Goal: Check status

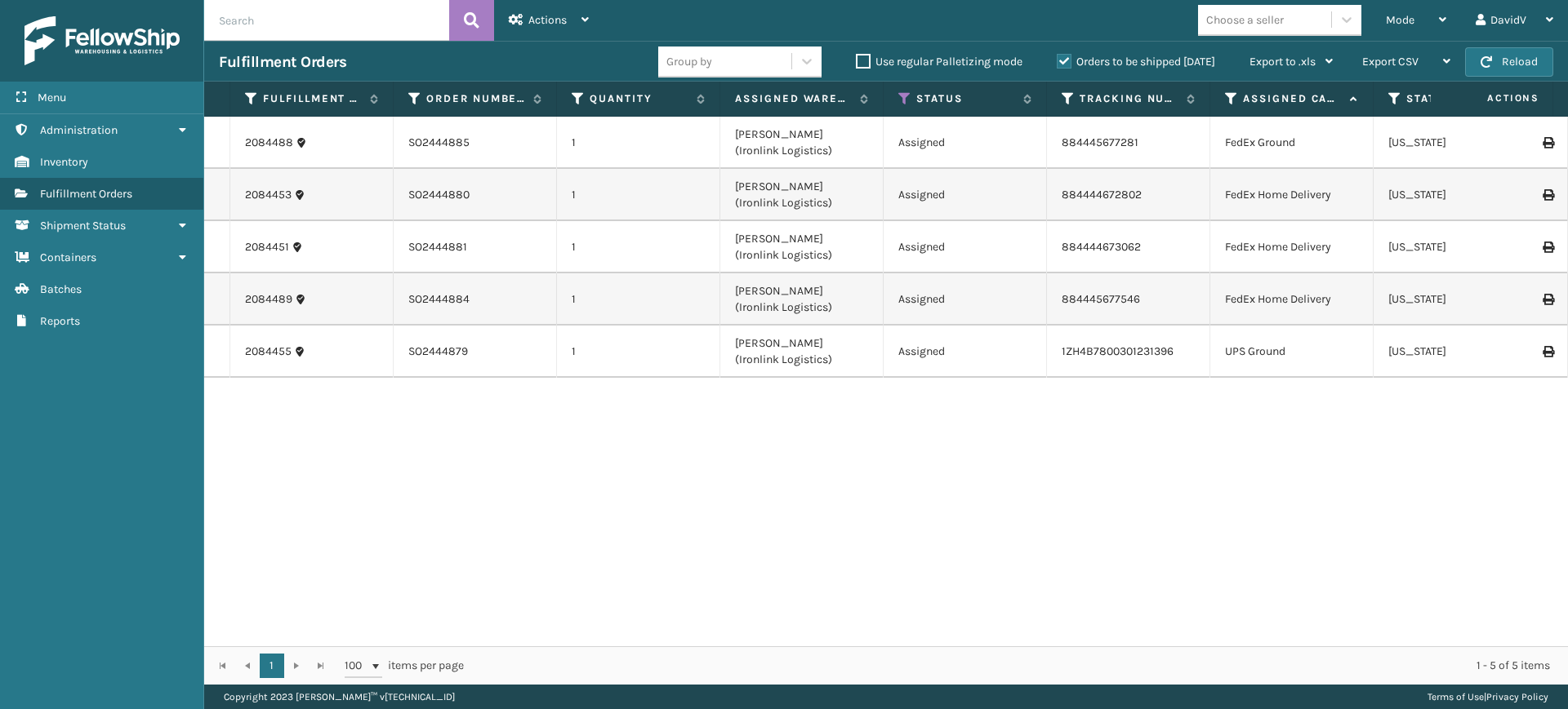
click at [1067, 62] on label "Orders to be shipped [DATE]" at bounding box center [1136, 62] width 159 height 14
click at [1058, 62] on input "Orders to be shipped [DATE]" at bounding box center [1057, 57] width 1 height 10
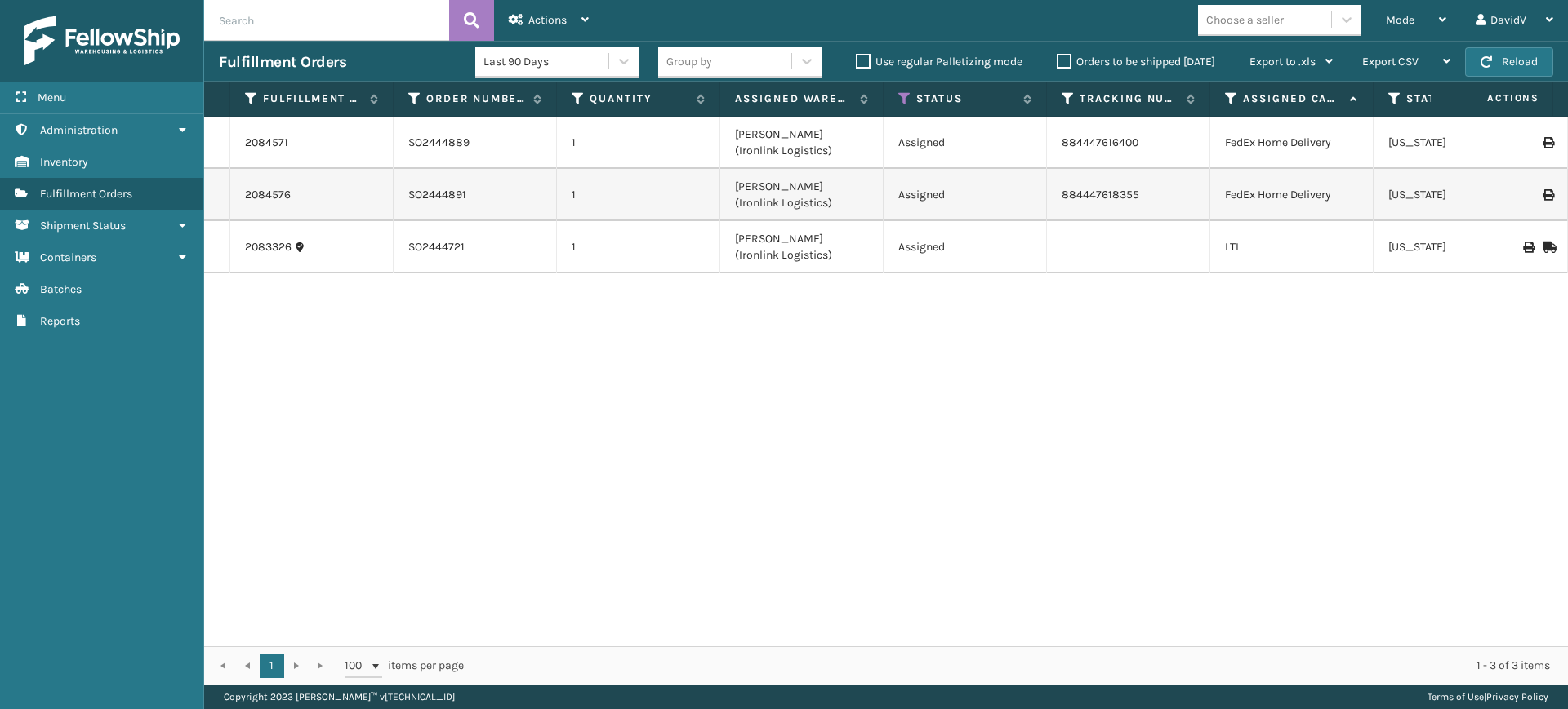
click at [1067, 61] on label "Orders to be shipped [DATE]" at bounding box center [1136, 62] width 159 height 14
click at [1058, 61] on input "Orders to be shipped [DATE]" at bounding box center [1057, 57] width 1 height 10
click at [1067, 58] on label "Orders to be shipped [DATE]" at bounding box center [1136, 62] width 159 height 14
click at [1058, 58] on input "Orders to be shipped [DATE]" at bounding box center [1057, 57] width 1 height 10
click at [1067, 58] on label "Orders to be shipped [DATE]" at bounding box center [1136, 62] width 159 height 14
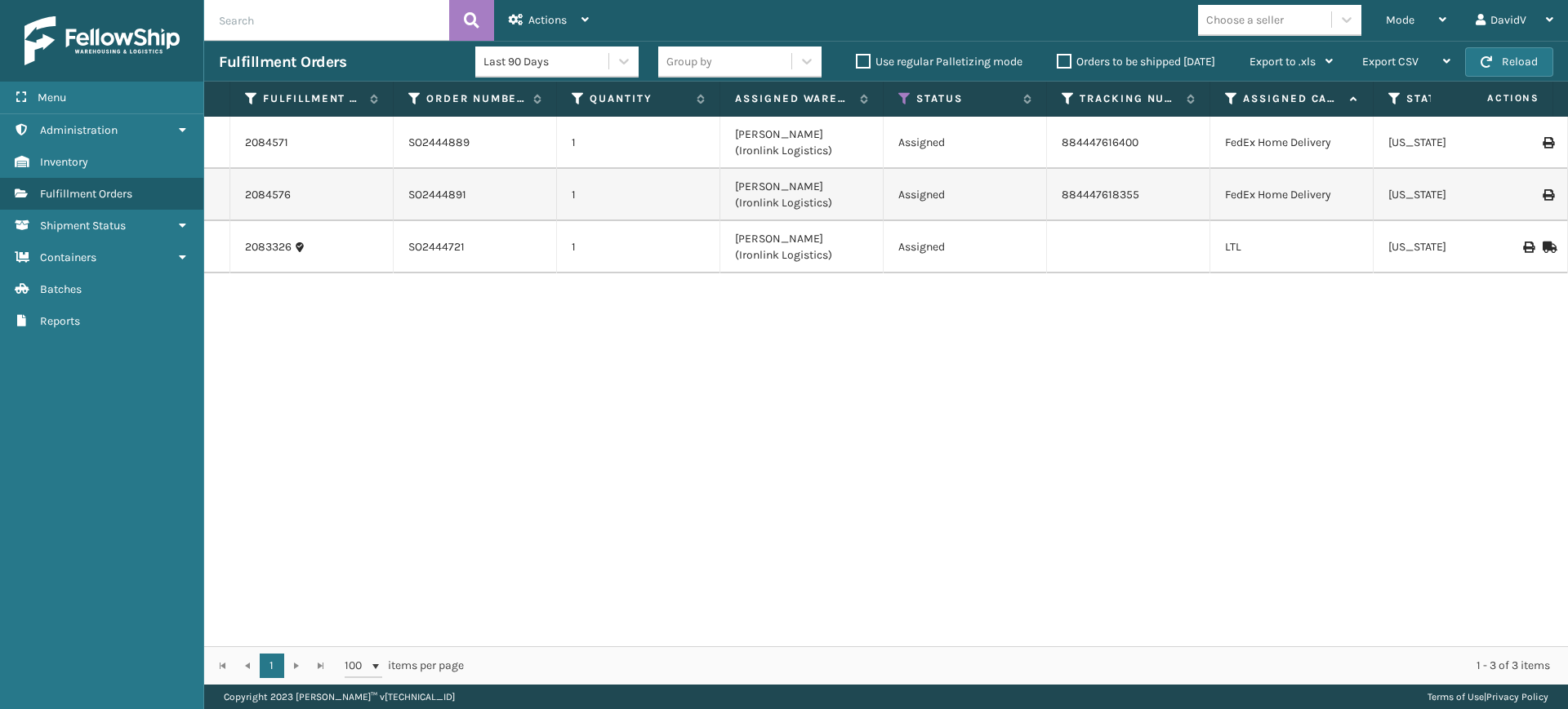
click at [1058, 58] on input "Orders to be shipped [DATE]" at bounding box center [1057, 57] width 1 height 10
click at [1068, 62] on label "Orders to be shipped [DATE]" at bounding box center [1136, 62] width 159 height 14
click at [1058, 62] on input "Orders to be shipped [DATE]" at bounding box center [1057, 57] width 1 height 10
click at [1068, 62] on label "Orders to be shipped [DATE]" at bounding box center [1136, 62] width 159 height 14
click at [1058, 62] on input "Orders to be shipped [DATE]" at bounding box center [1057, 57] width 1 height 10
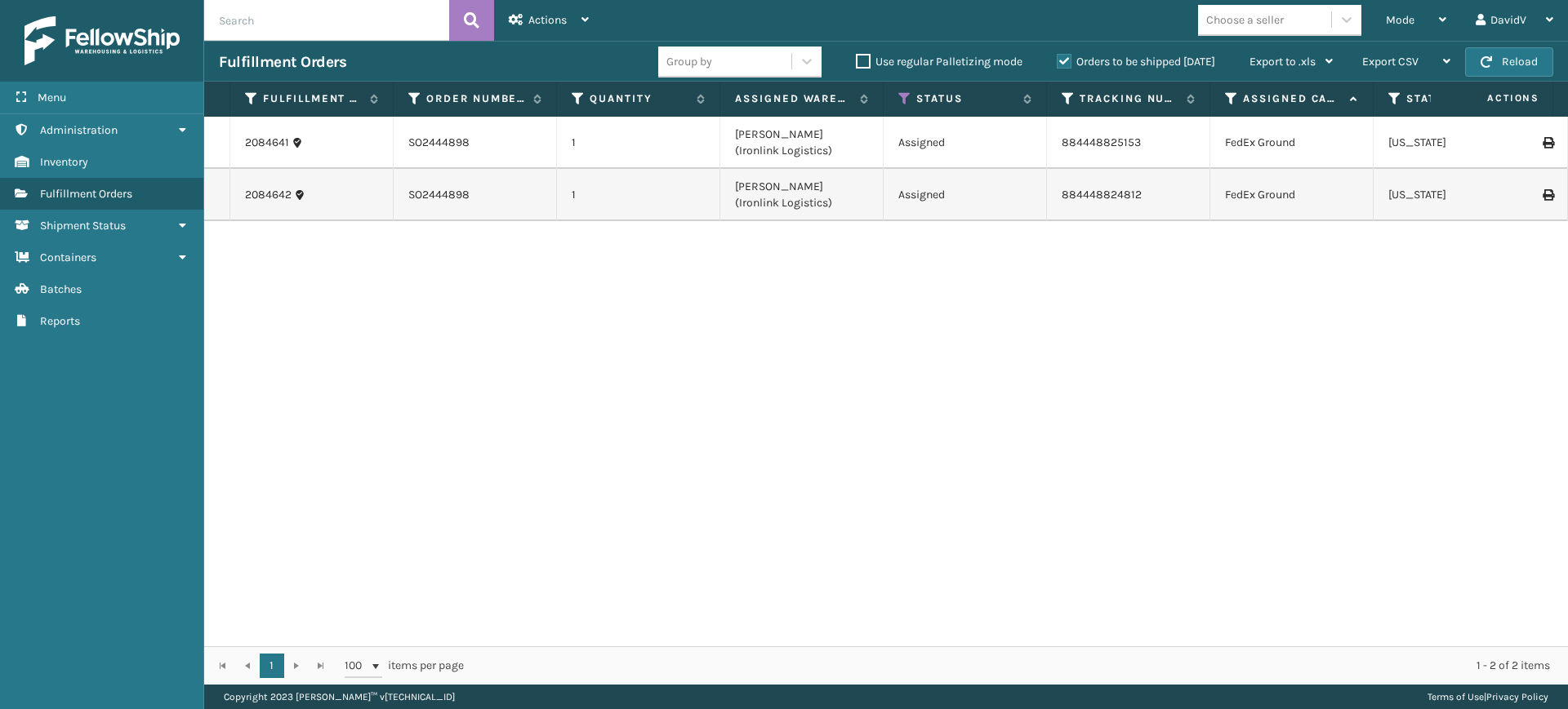
click at [860, 396] on div "2084641 SO2444898 1 [PERSON_NAME] (Ironlink Logistics) Assigned 884448825153 Fe…" at bounding box center [886, 381] width 1364 height 530
click at [1066, 58] on label "Orders to be shipped [DATE]" at bounding box center [1136, 62] width 159 height 14
click at [1058, 58] on input "Orders to be shipped [DATE]" at bounding box center [1057, 57] width 1 height 10
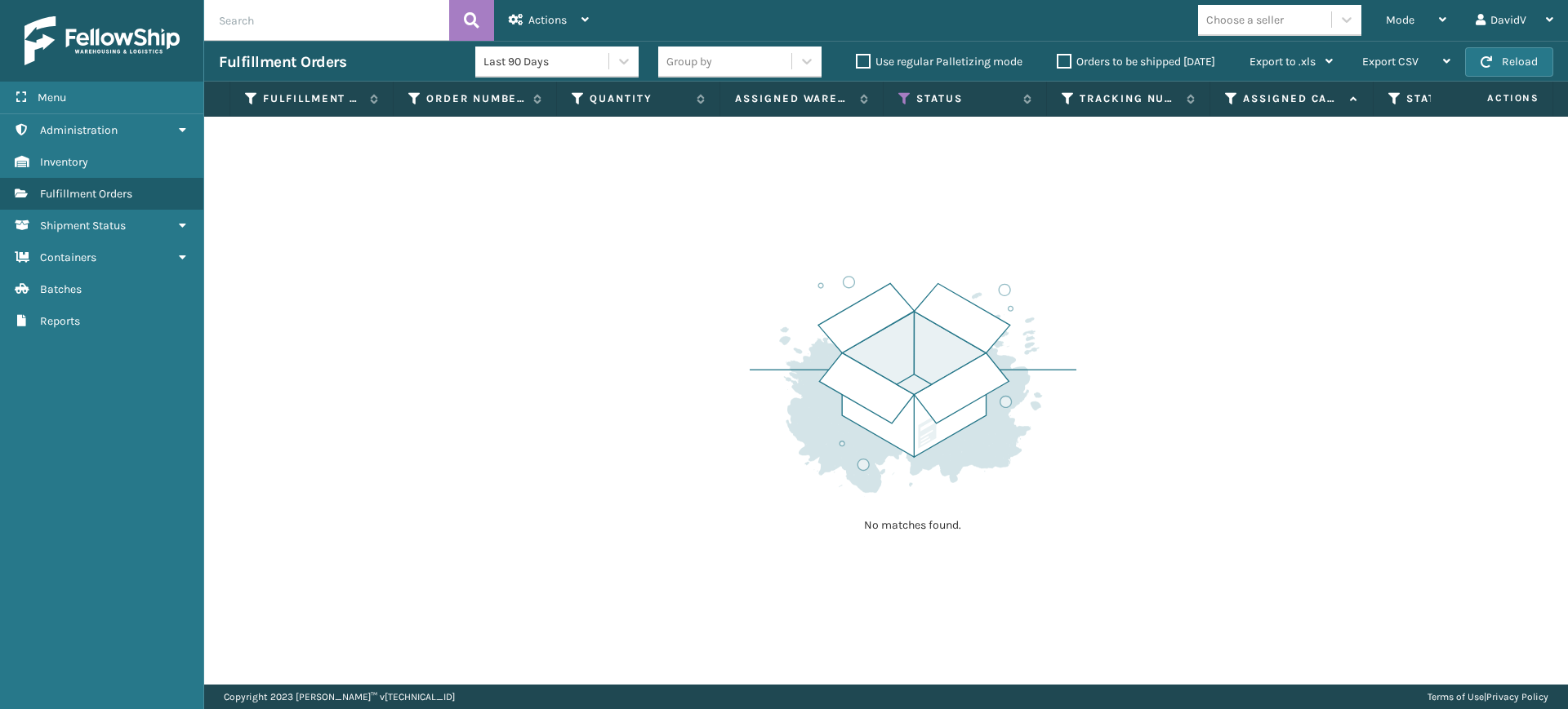
click at [1066, 58] on label "Orders to be shipped [DATE]" at bounding box center [1136, 62] width 159 height 14
click at [1058, 58] on input "Orders to be shipped [DATE]" at bounding box center [1057, 57] width 1 height 10
click at [1066, 58] on label "Orders to be shipped [DATE]" at bounding box center [1136, 62] width 159 height 14
click at [1058, 58] on input "Orders to be shipped [DATE]" at bounding box center [1057, 57] width 1 height 10
